Goal: Check status: Check status

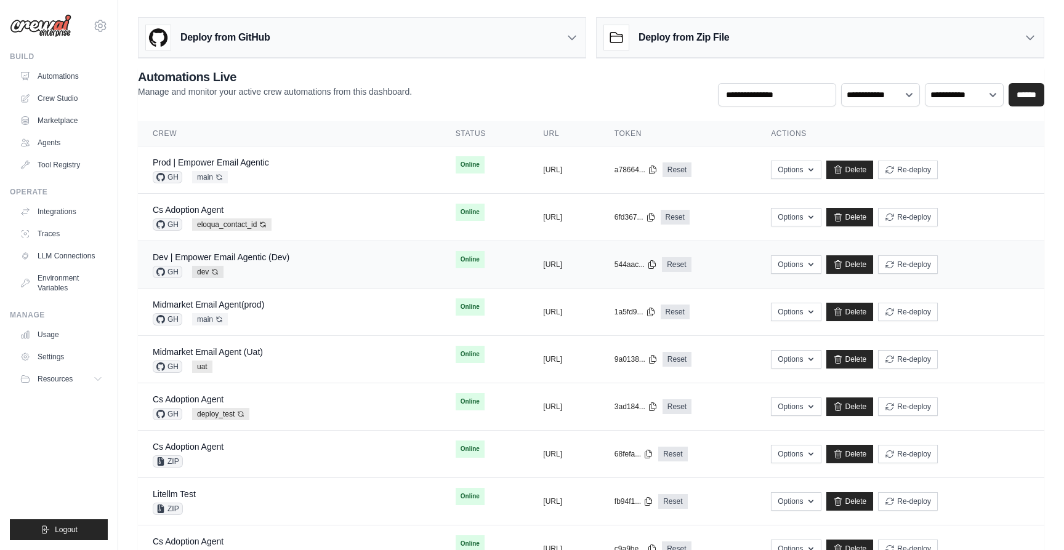
click at [285, 267] on div "GH dev Auto-deploy enabled" at bounding box center [221, 272] width 137 height 12
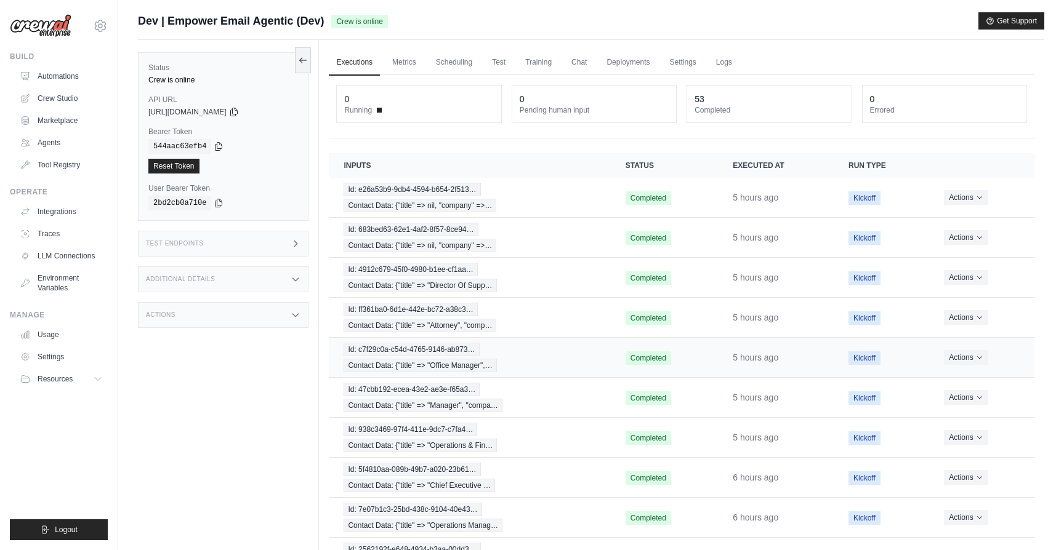
scroll to position [86, 0]
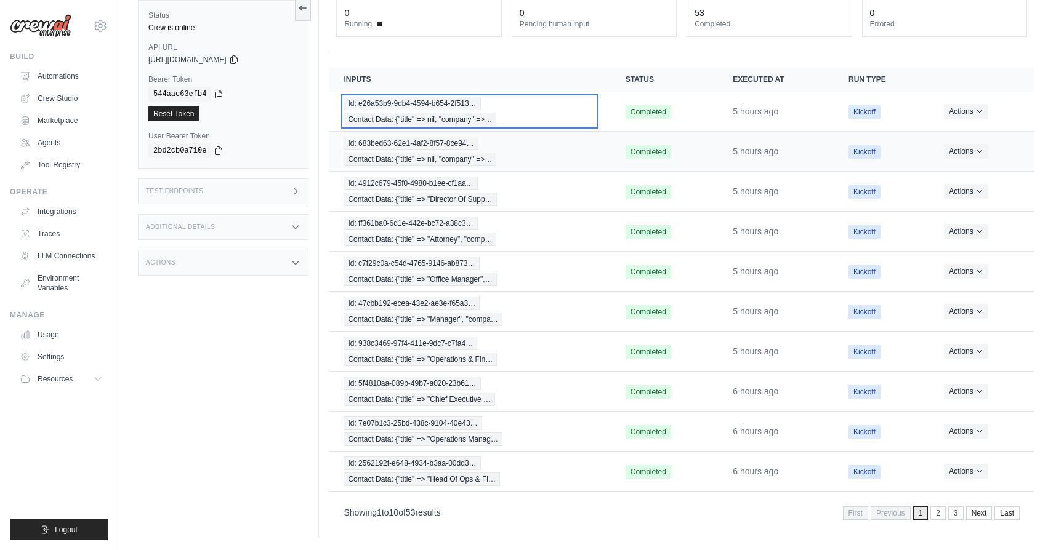
click at [534, 124] on div "Id: e26a53b9-9db4-4594-b654-2f513… Contact Data: {"title" => nil, "company" =>…" at bounding box center [470, 112] width 252 height 30
click at [569, 110] on div "Id: e26a53b9-9db4-4594-b654-2f513… Contact Data: {"title" => nil, "company" =>…" at bounding box center [470, 112] width 252 height 30
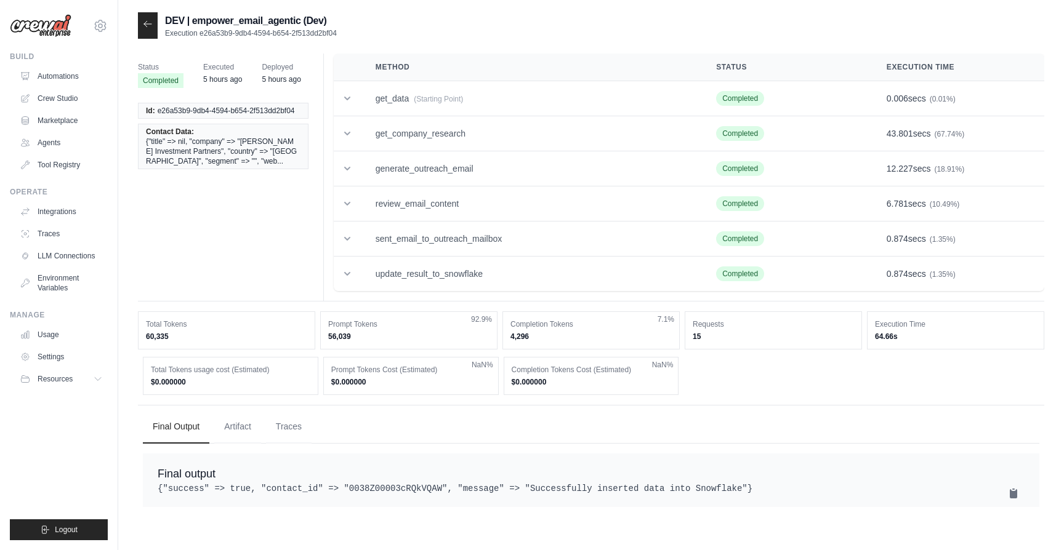
scroll to position [25, 0]
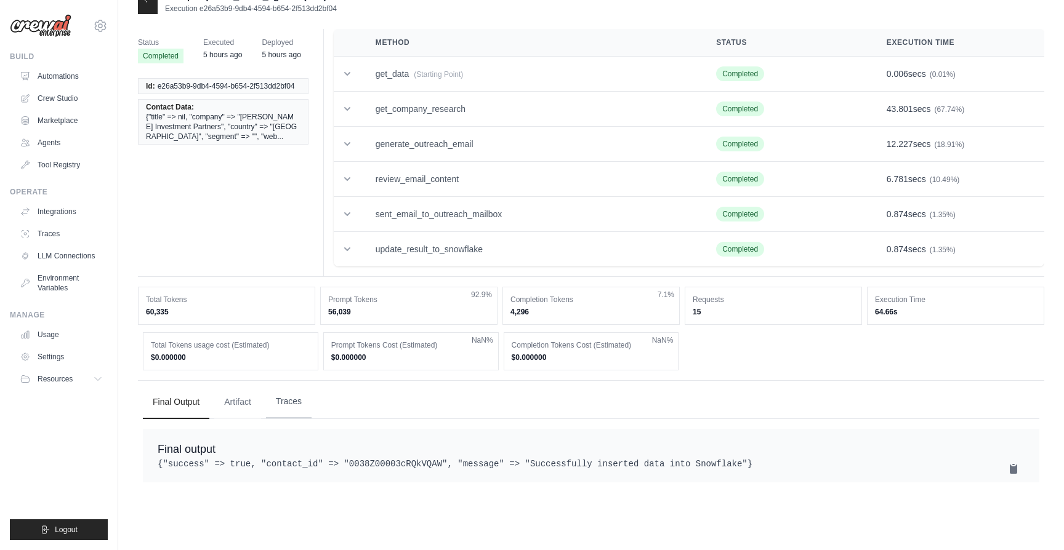
click at [281, 405] on button "Traces" at bounding box center [289, 401] width 46 height 33
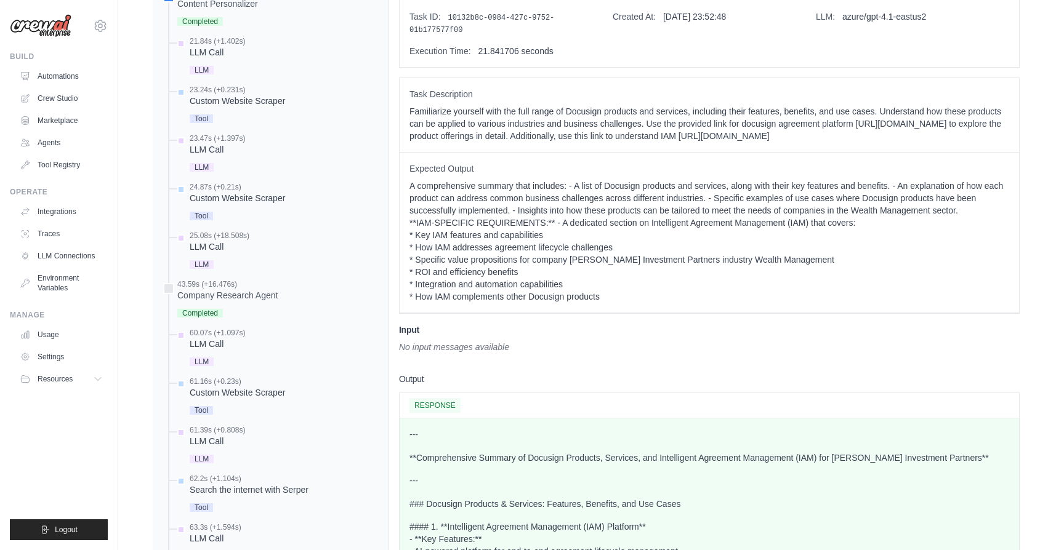
scroll to position [508, 0]
click at [239, 302] on div "43.59s (+16.476s) Company Research Agent Completed" at bounding box center [227, 299] width 100 height 41
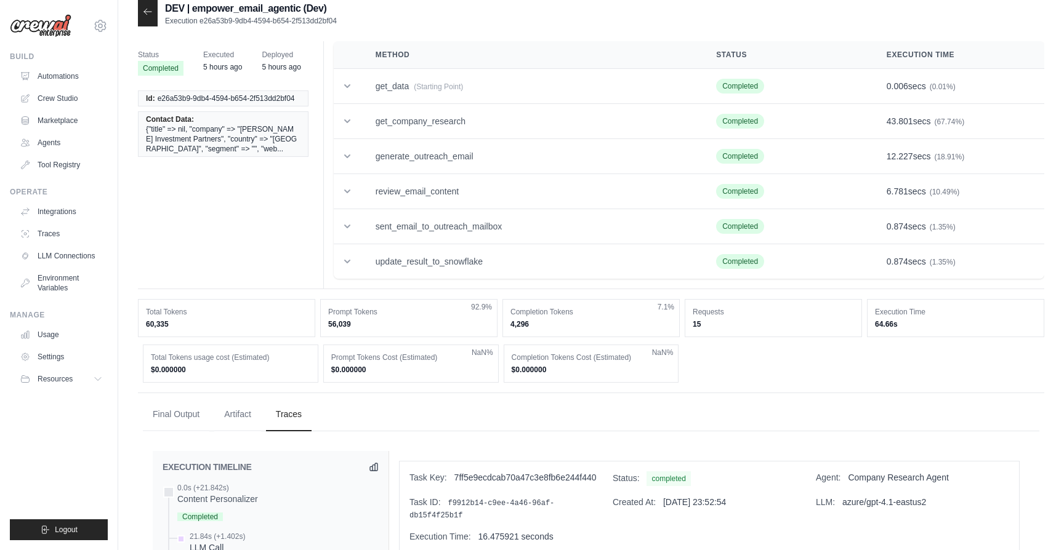
scroll to position [0, 0]
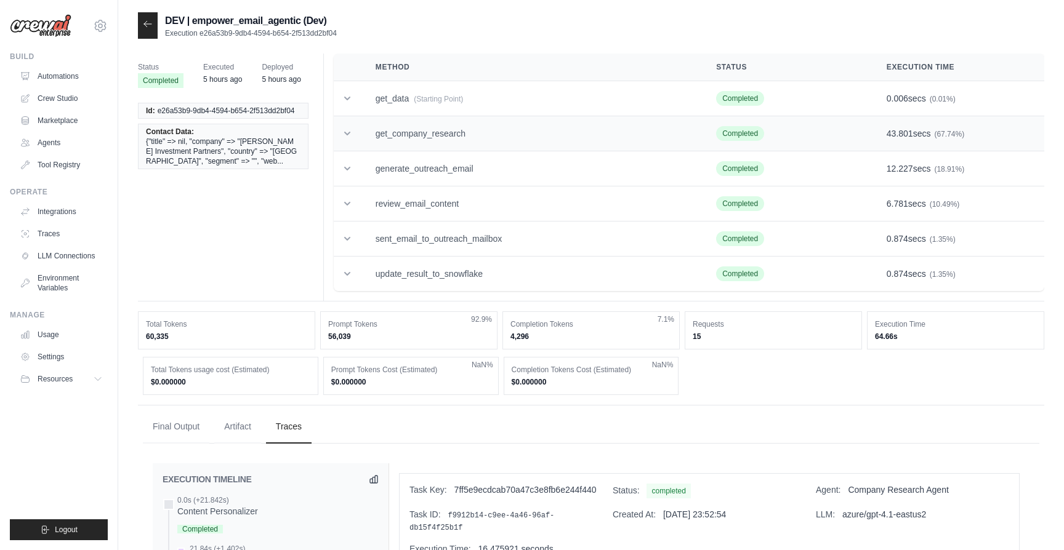
click at [350, 137] on icon at bounding box center [347, 133] width 12 height 12
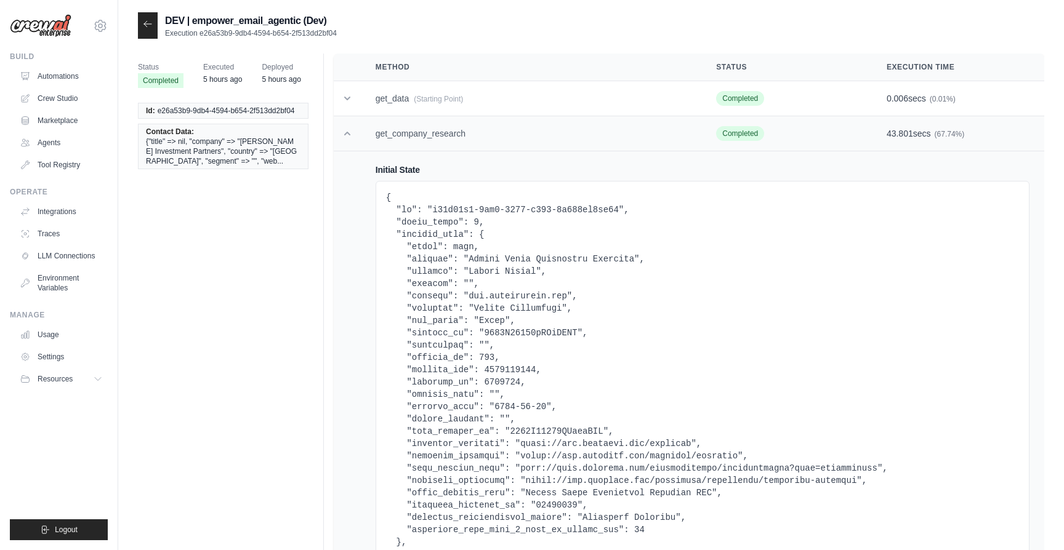
click at [350, 137] on icon at bounding box center [347, 133] width 12 height 12
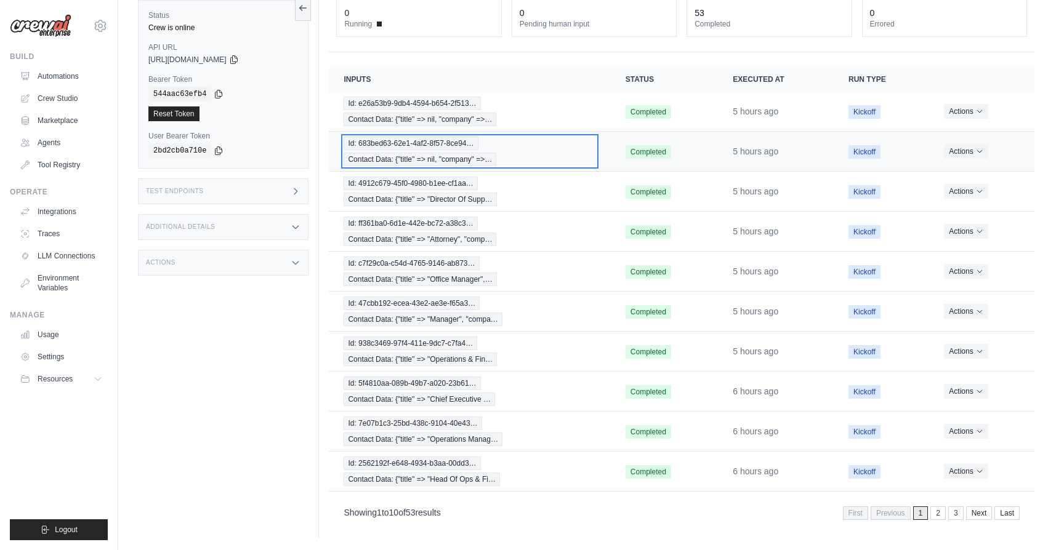
click at [556, 139] on div "Id: 683bed63-62e1-4af2-8f57-8ce94… Contact Data: {"title" => nil, "company" =>…" at bounding box center [470, 152] width 252 height 30
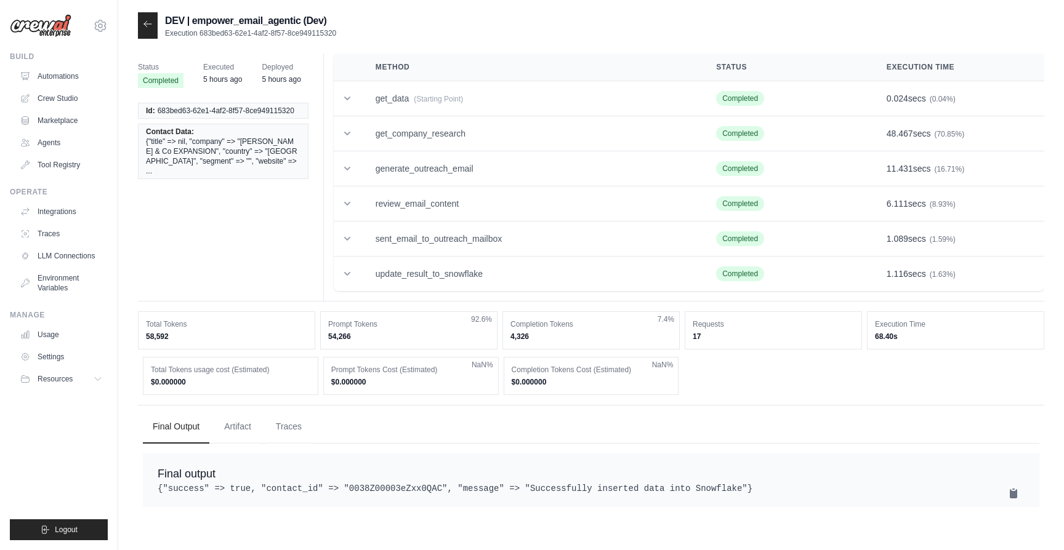
scroll to position [25, 0]
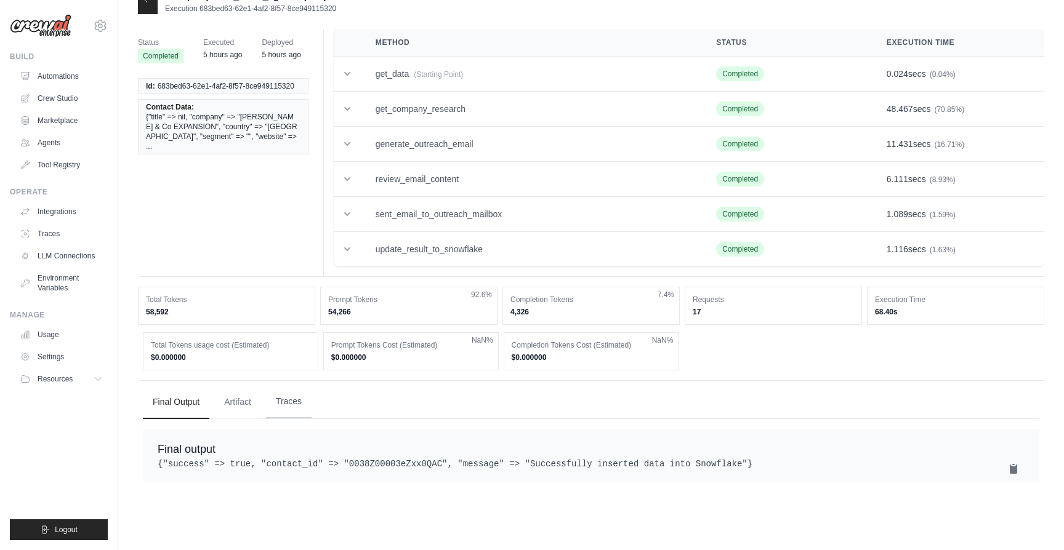
click at [287, 402] on button "Traces" at bounding box center [289, 401] width 46 height 33
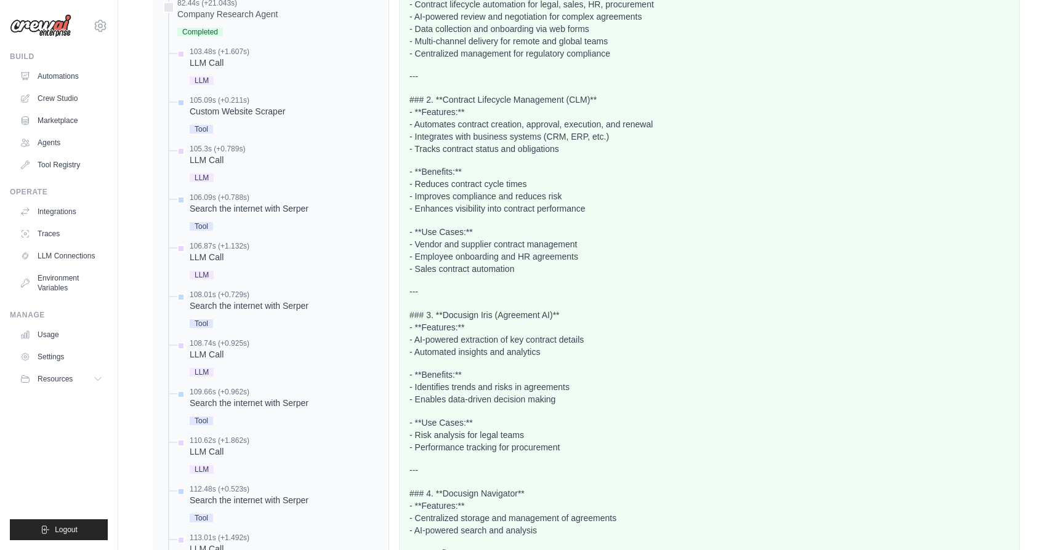
scroll to position [1272, 0]
